Goal: Task Accomplishment & Management: Use online tool/utility

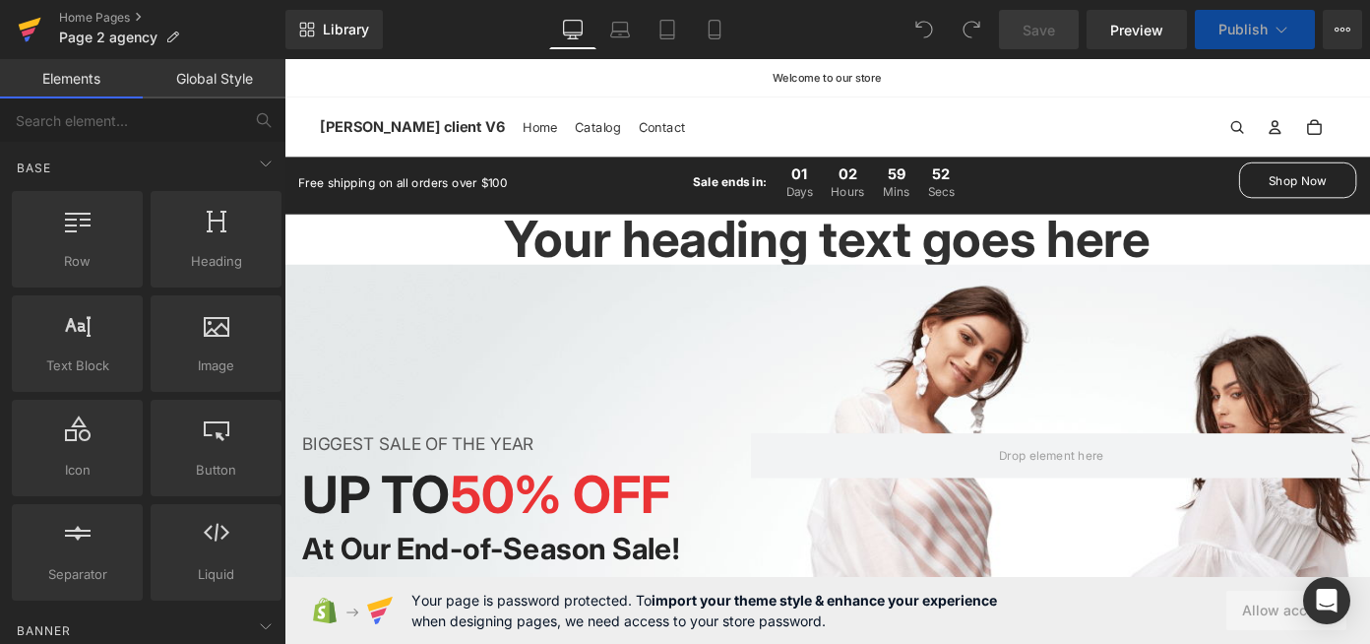
click at [28, 25] on icon at bounding box center [30, 24] width 23 height 13
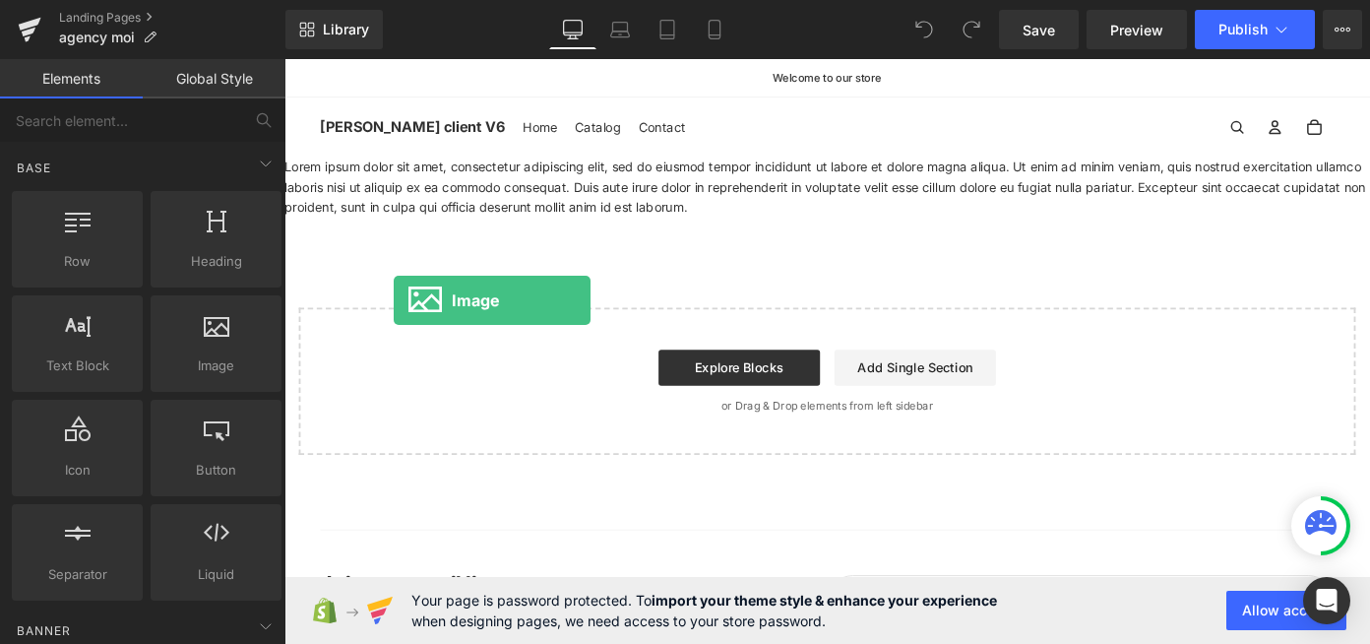
drag, startPoint x: 472, startPoint y: 397, endPoint x: 466, endPoint y: 316, distance: 80.9
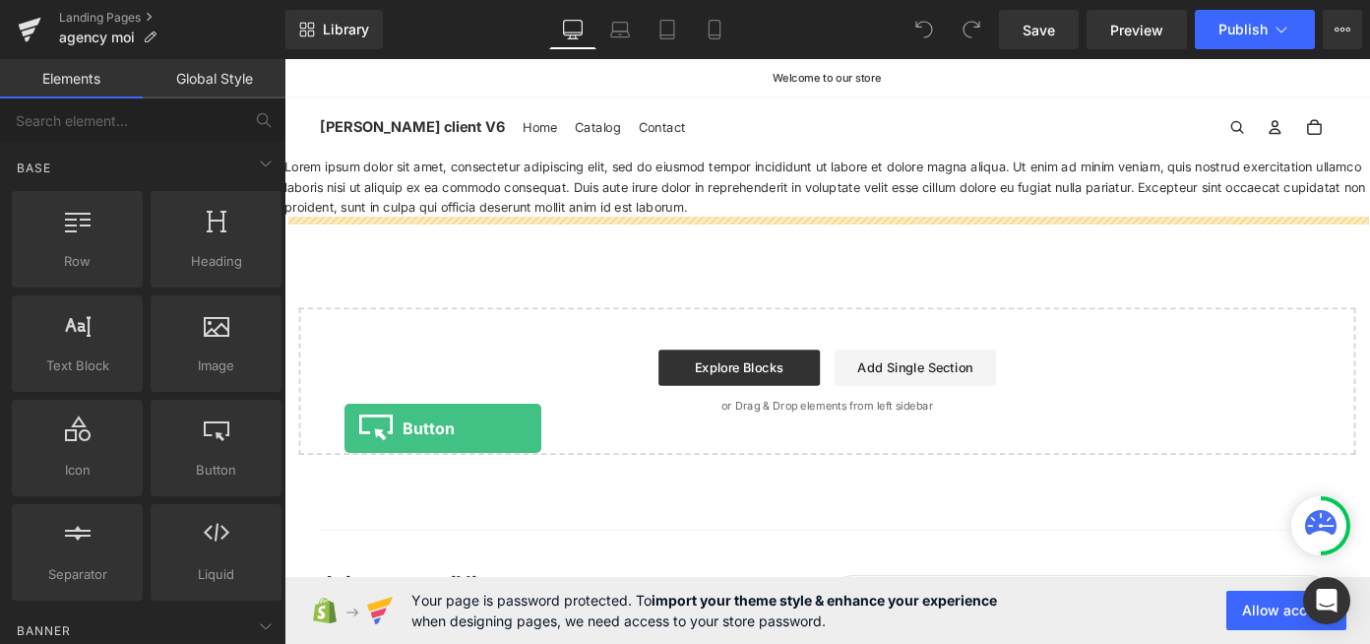
drag, startPoint x: 507, startPoint y: 499, endPoint x: 352, endPoint y: 463, distance: 158.5
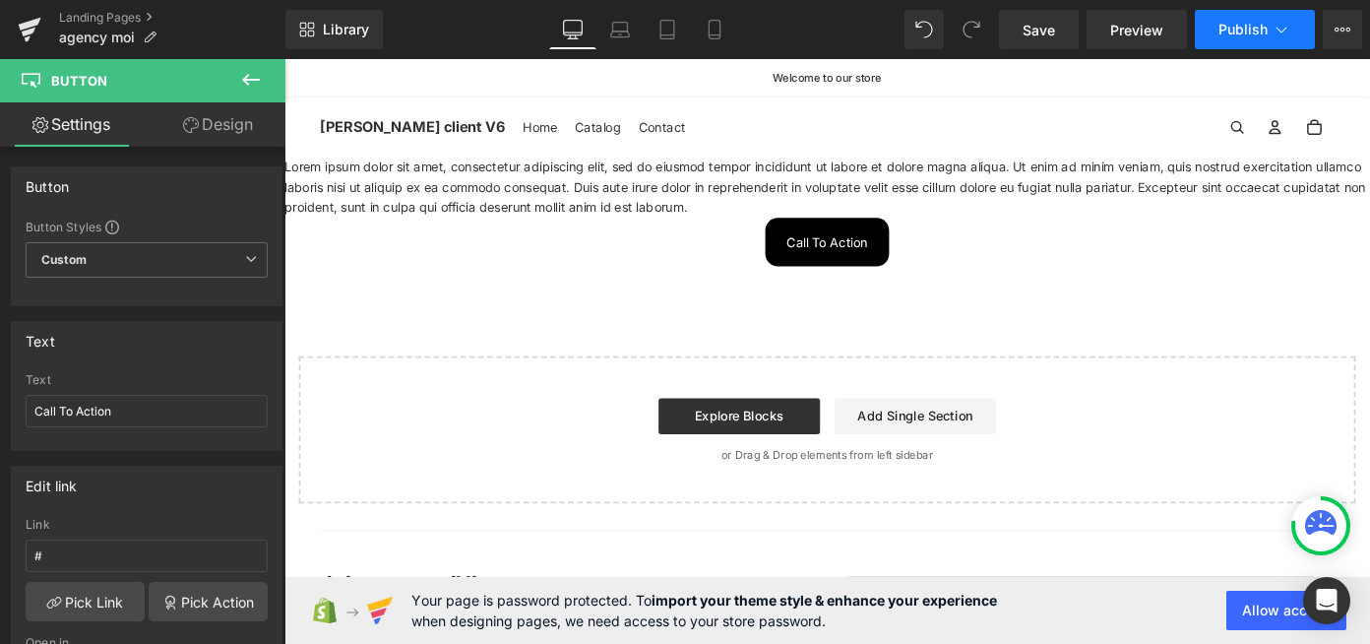
click at [1232, 35] on span "Publish" at bounding box center [1242, 30] width 49 height 16
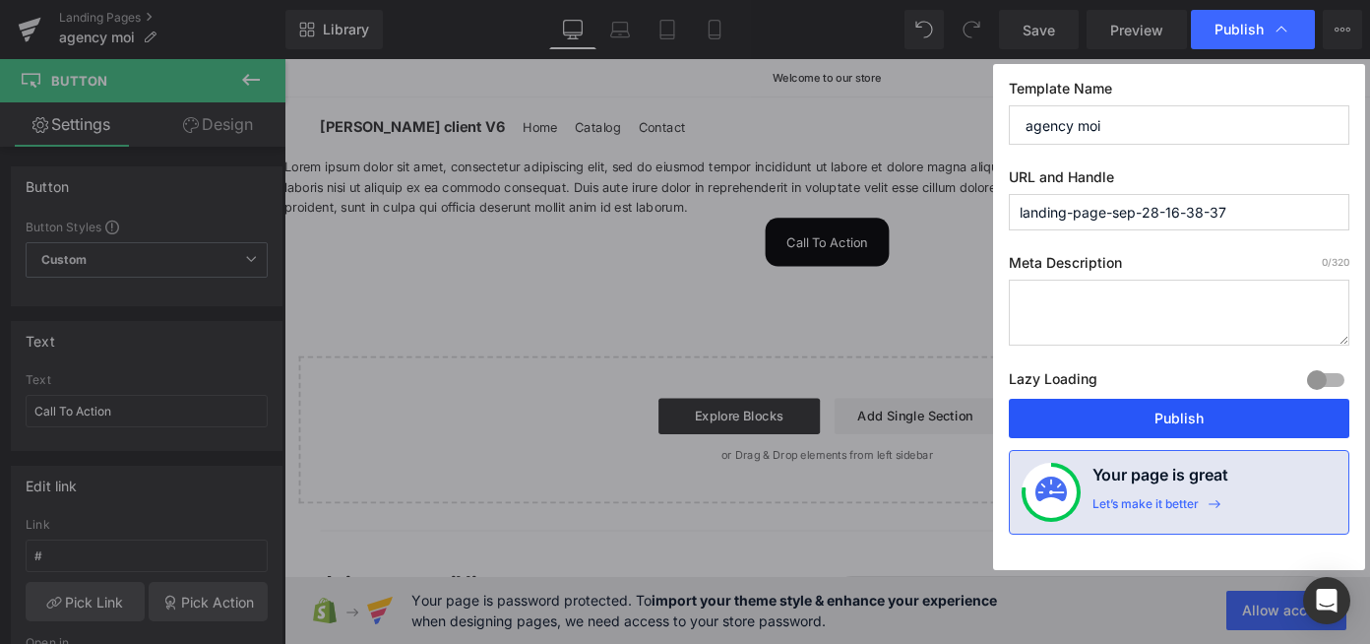
click at [1139, 426] on button "Publish" at bounding box center [1179, 418] width 340 height 39
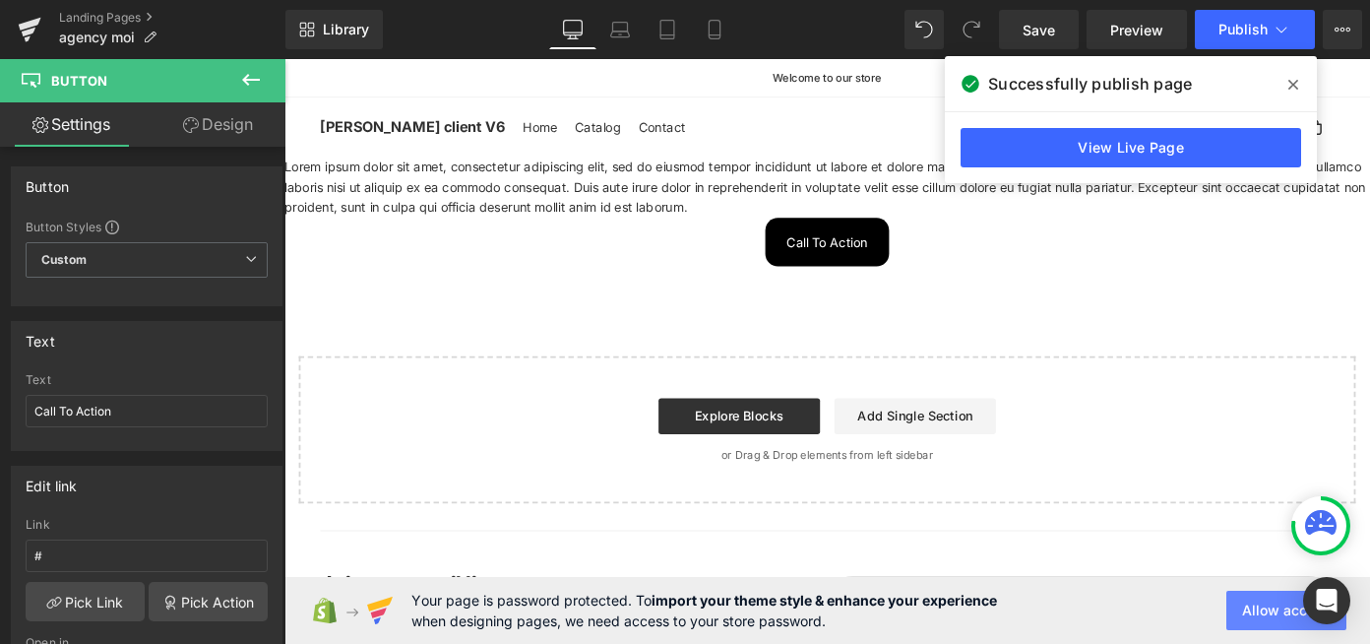
click at [1242, 603] on button "Allow access" at bounding box center [1286, 609] width 120 height 39
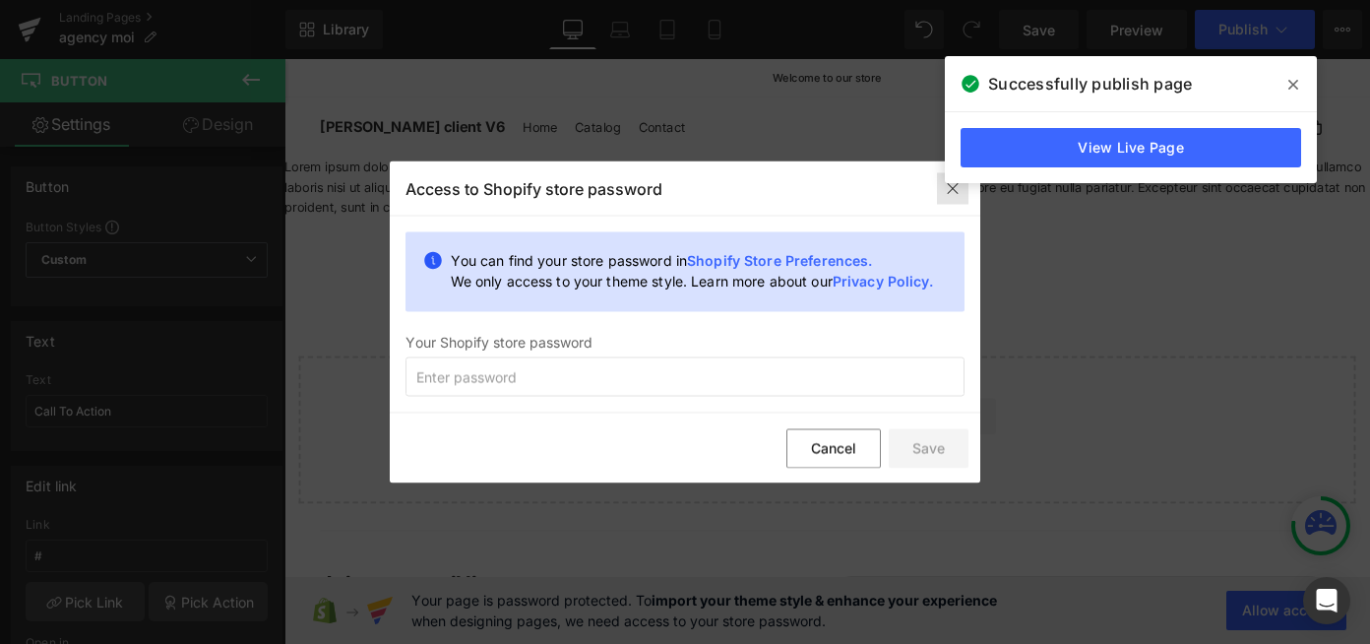
click at [967, 192] on div at bounding box center [952, 187] width 31 height 31
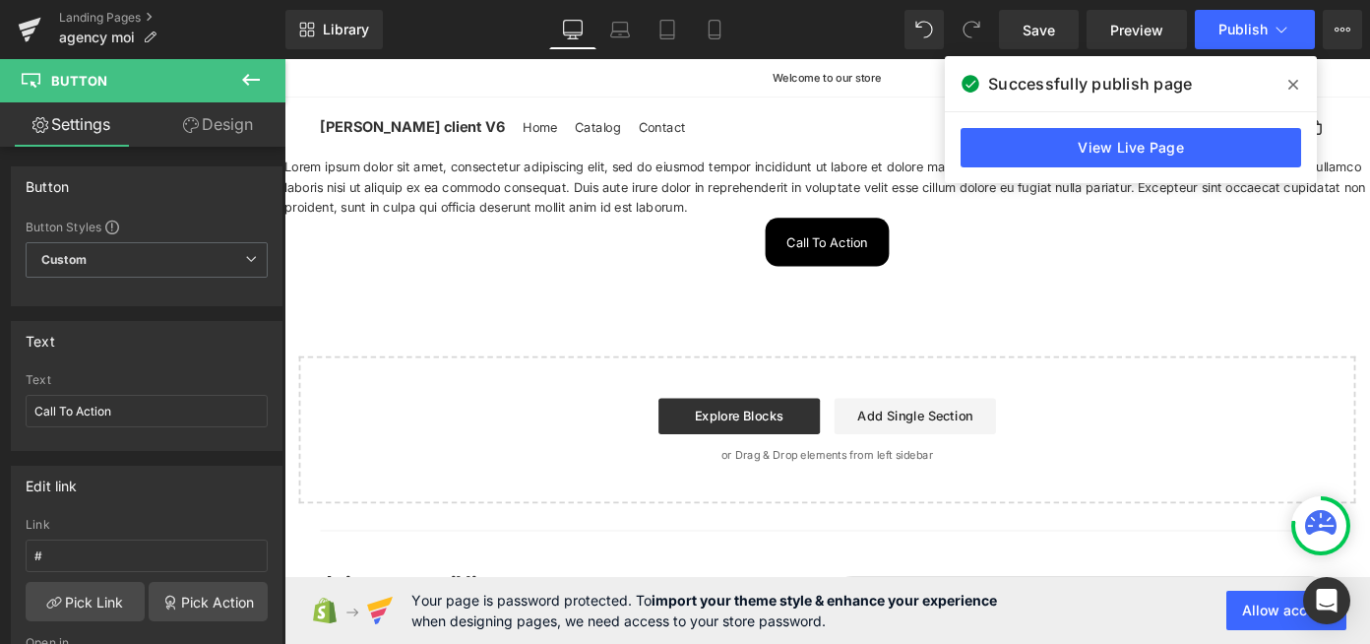
click at [1288, 80] on icon at bounding box center [1293, 85] width 10 height 10
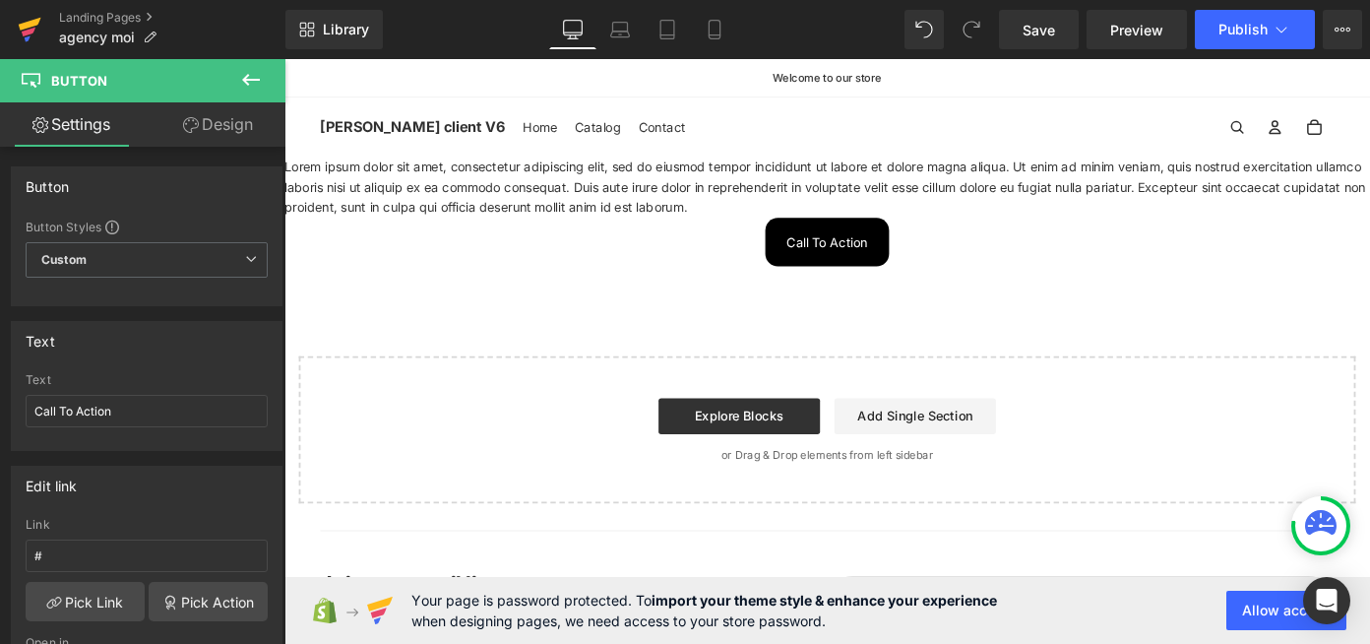
click at [43, 43] on link at bounding box center [29, 29] width 59 height 59
